Goal: Information Seeking & Learning: Find specific fact

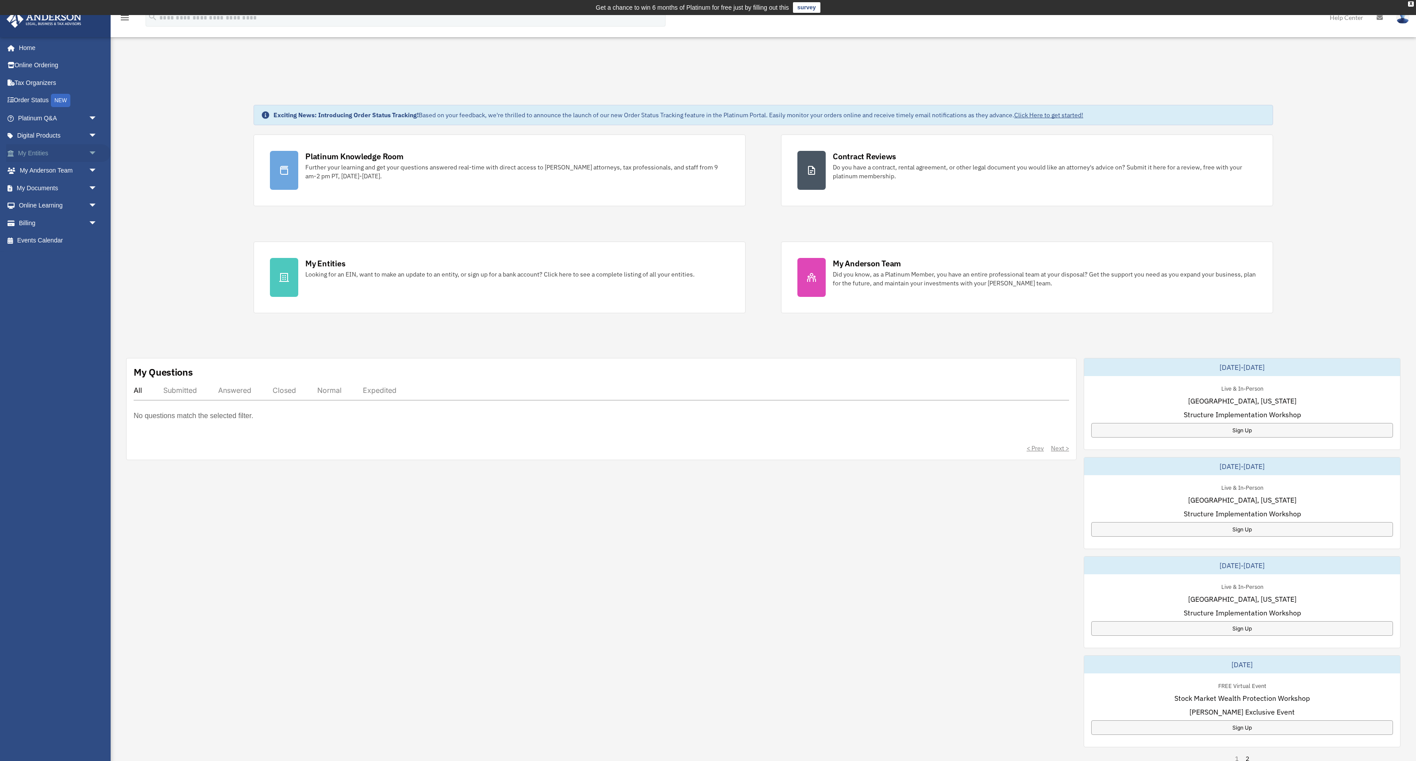
click at [95, 153] on span "arrow_drop_down" at bounding box center [98, 153] width 18 height 18
click at [57, 167] on link "Overview" at bounding box center [61, 171] width 98 height 18
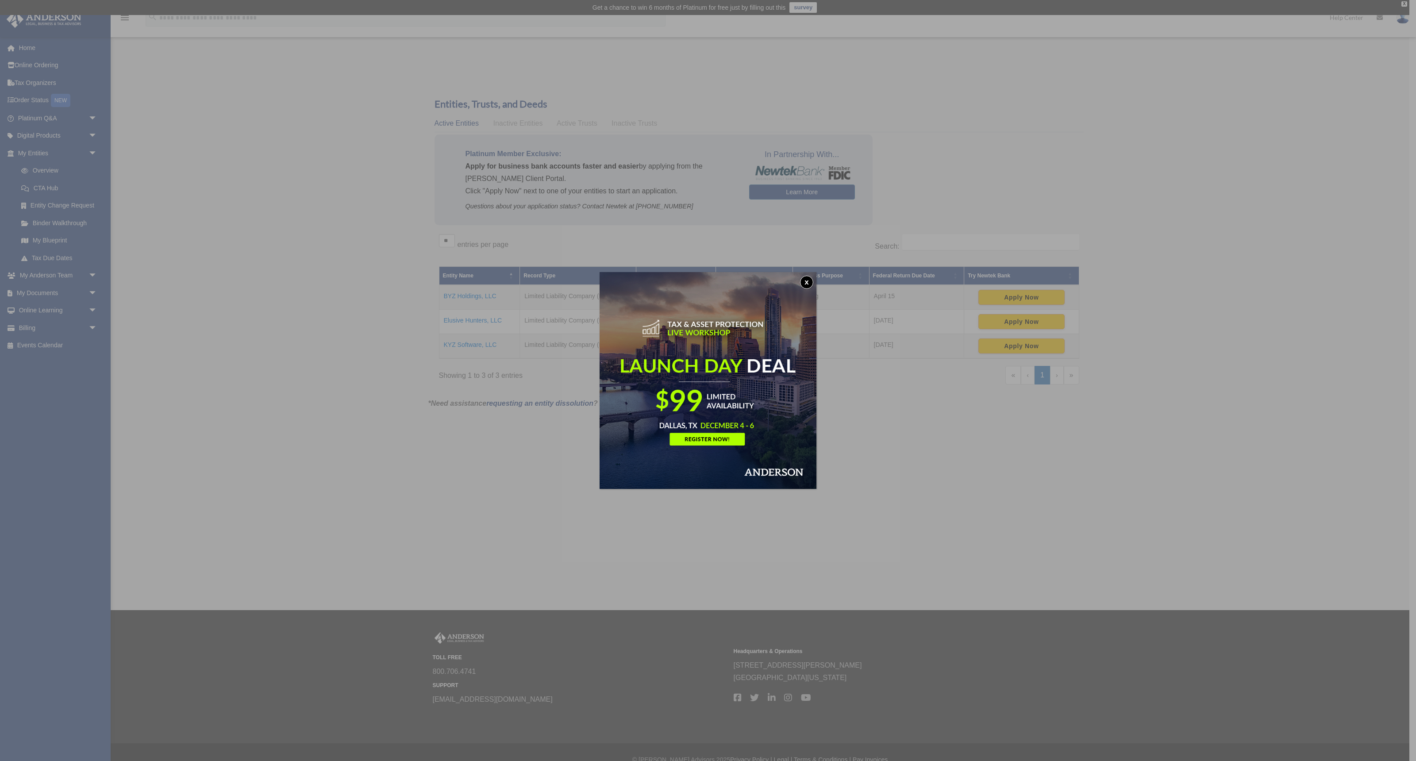
click at [809, 281] on button "x" at bounding box center [806, 282] width 13 height 13
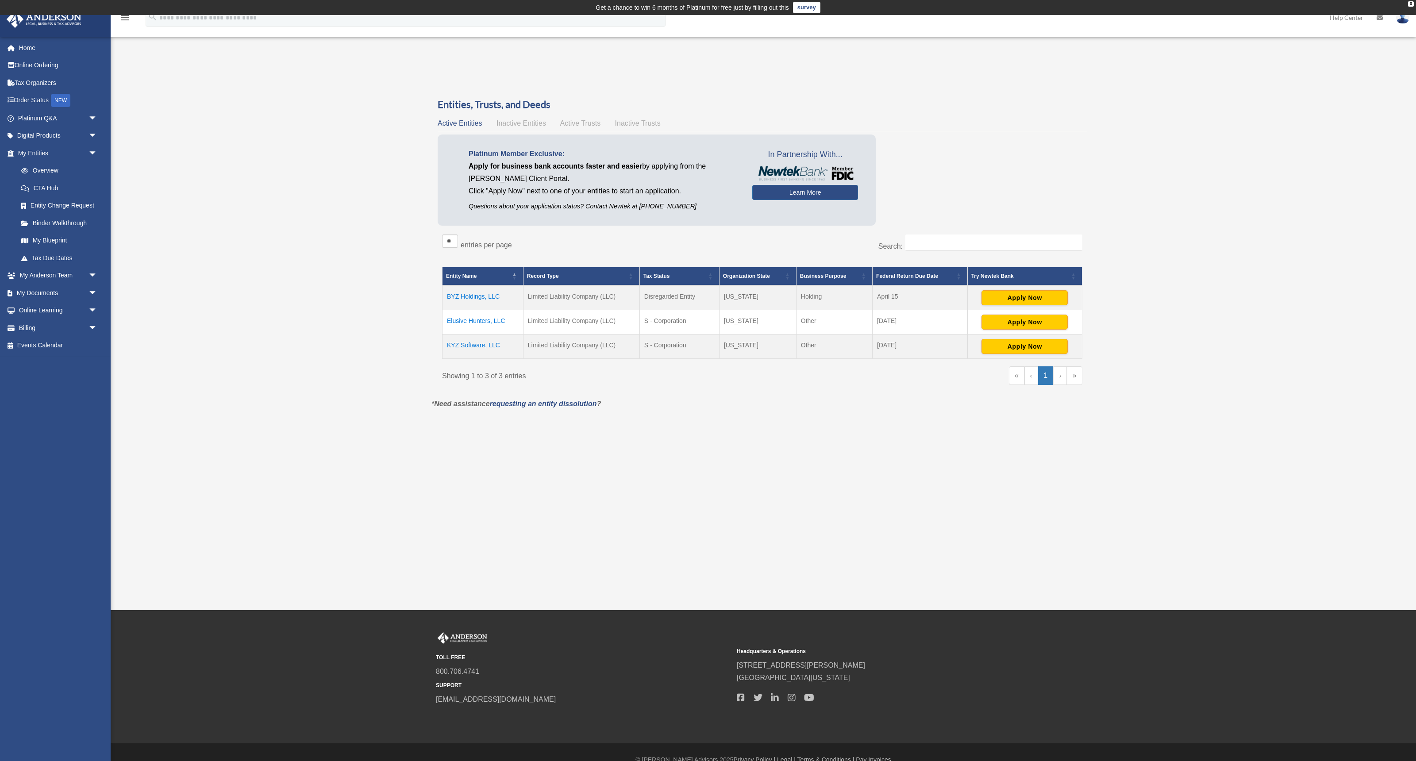
click at [486, 324] on td "Elusive Hunters, LLC" at bounding box center [483, 322] width 81 height 24
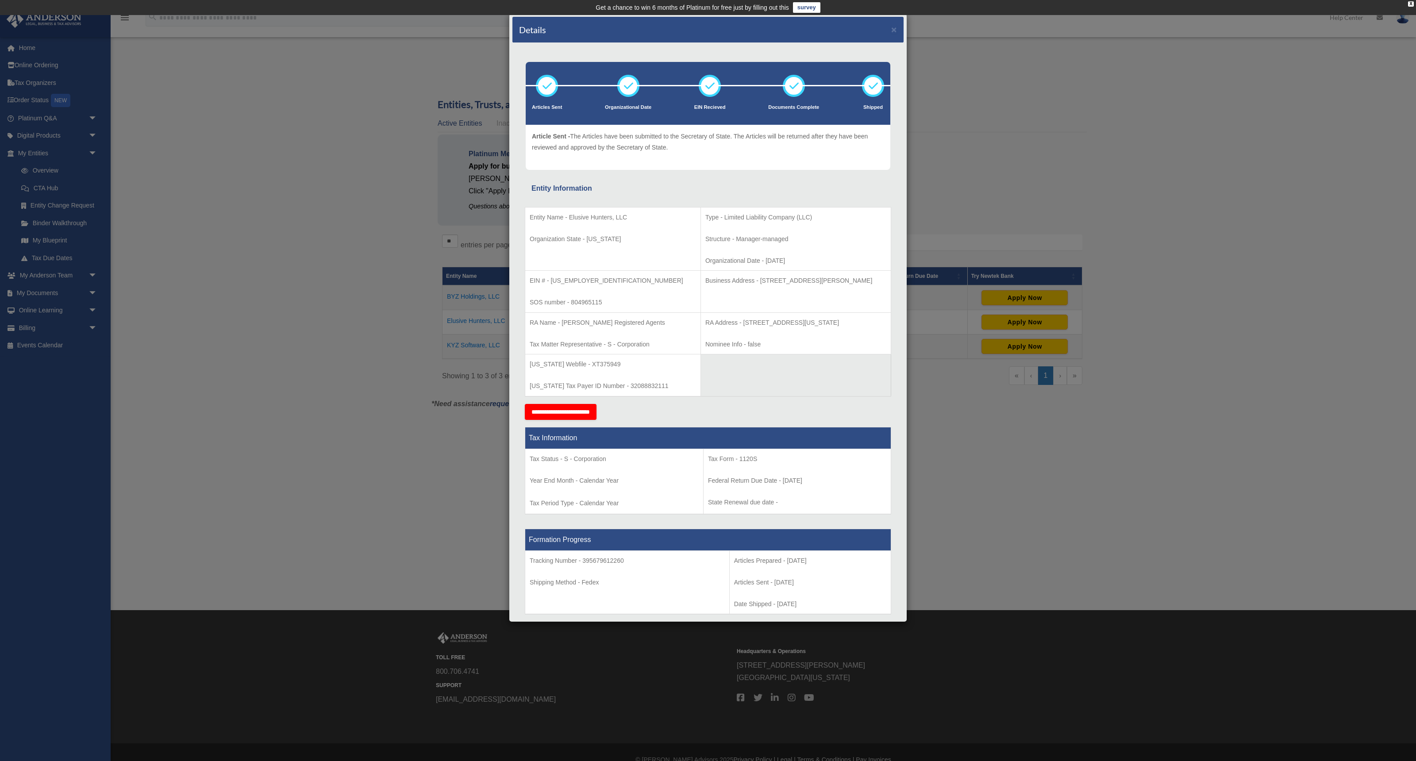
click at [735, 277] on p "Business Address - [STREET_ADDRESS][PERSON_NAME]" at bounding box center [796, 280] width 181 height 11
drag, startPoint x: 735, startPoint y: 277, endPoint x: 862, endPoint y: 279, distance: 127.5
click at [862, 279] on p "Business Address - [STREET_ADDRESS][PERSON_NAME]" at bounding box center [796, 280] width 181 height 11
copy p "[STREET_ADDRESS][PERSON_NAME]"
click at [701, 303] on td "Business Address - [STREET_ADDRESS][PERSON_NAME]" at bounding box center [796, 292] width 190 height 42
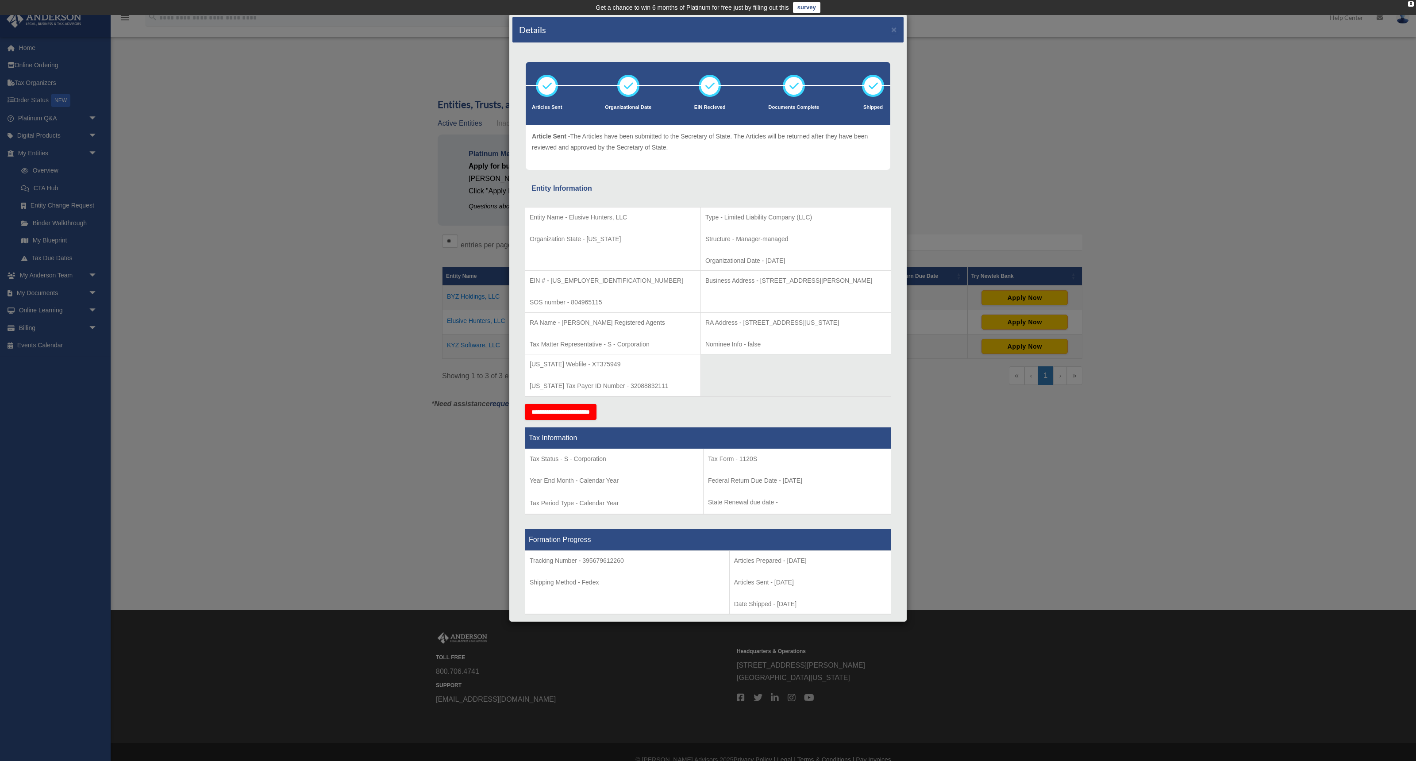
click at [705, 302] on td "Business Address - [STREET_ADDRESS][PERSON_NAME]" at bounding box center [796, 292] width 190 height 42
click at [735, 280] on p "Business Address - [STREET_ADDRESS][PERSON_NAME]" at bounding box center [796, 280] width 181 height 11
drag, startPoint x: 735, startPoint y: 280, endPoint x: 767, endPoint y: 275, distance: 31.8
click at [767, 275] on p "Business Address - [STREET_ADDRESS][PERSON_NAME]" at bounding box center [796, 280] width 181 height 11
copy p "[STREET_ADDRESS][PERSON_NAME]"
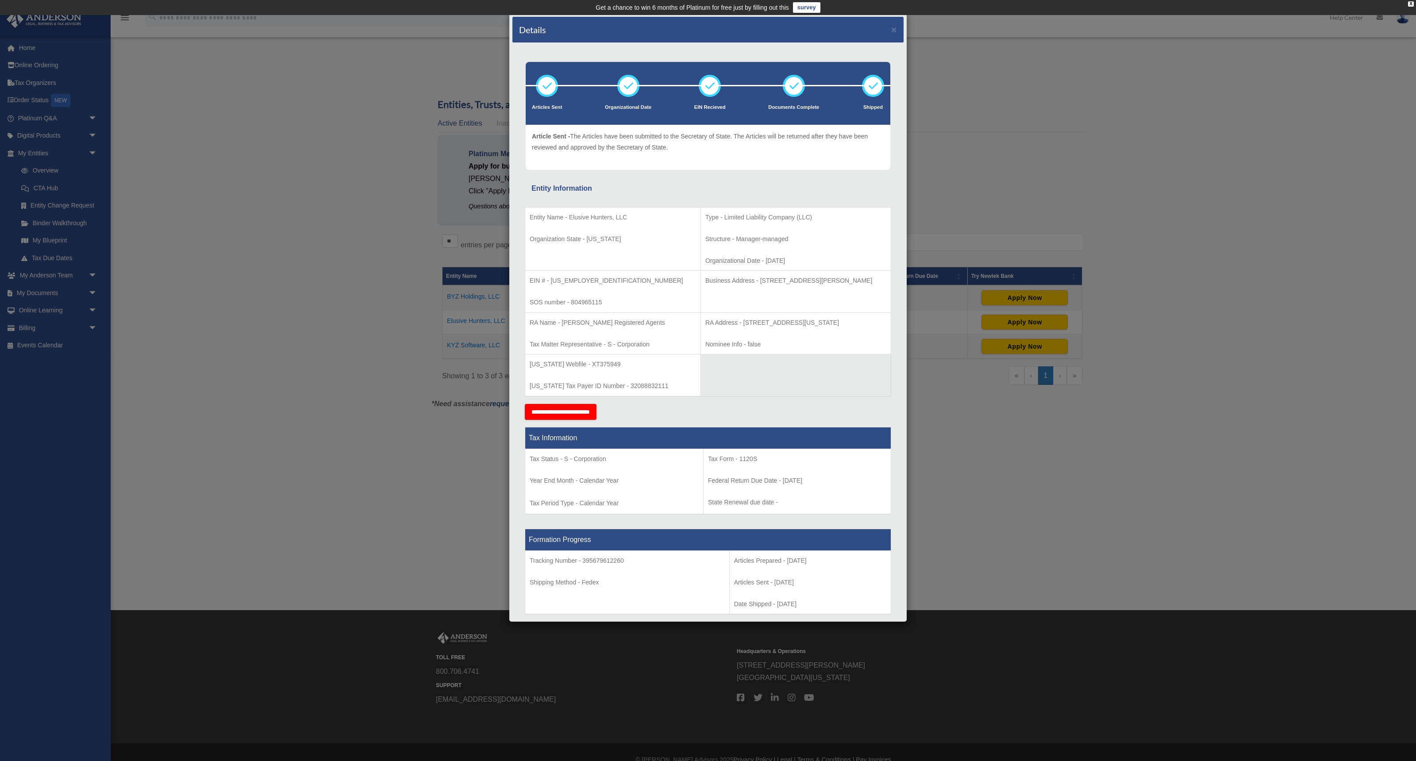
click at [779, 280] on p "Business Address - [STREET_ADDRESS][PERSON_NAME]" at bounding box center [796, 280] width 181 height 11
drag, startPoint x: 779, startPoint y: 280, endPoint x: 794, endPoint y: 280, distance: 15.5
click at [794, 280] on p "Business Address - [STREET_ADDRESS][PERSON_NAME]" at bounding box center [796, 280] width 181 height 11
copy p "Suite 100"
